Goal: Register for event/course

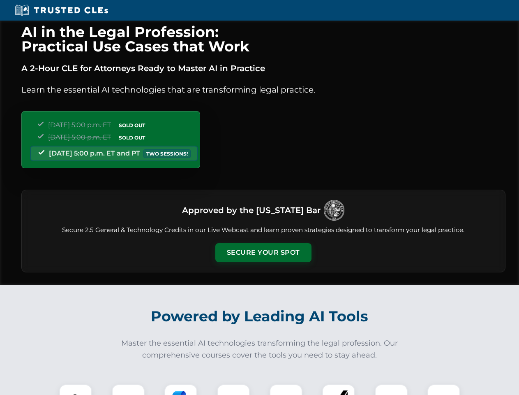
click at [263, 252] on button "Secure Your Spot" at bounding box center [263, 252] width 96 height 19
click at [76, 389] on img at bounding box center [76, 401] width 24 height 24
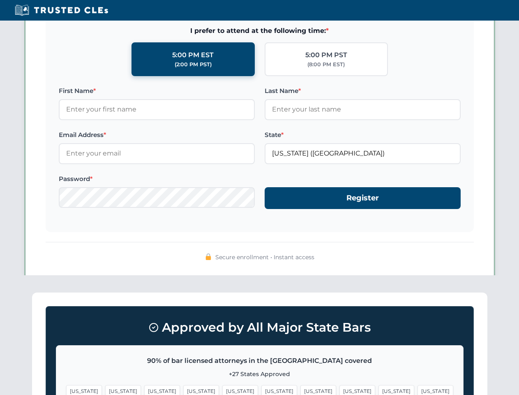
click at [379, 389] on span "[US_STATE]" at bounding box center [397, 391] width 36 height 12
